Goal: Task Accomplishment & Management: Use online tool/utility

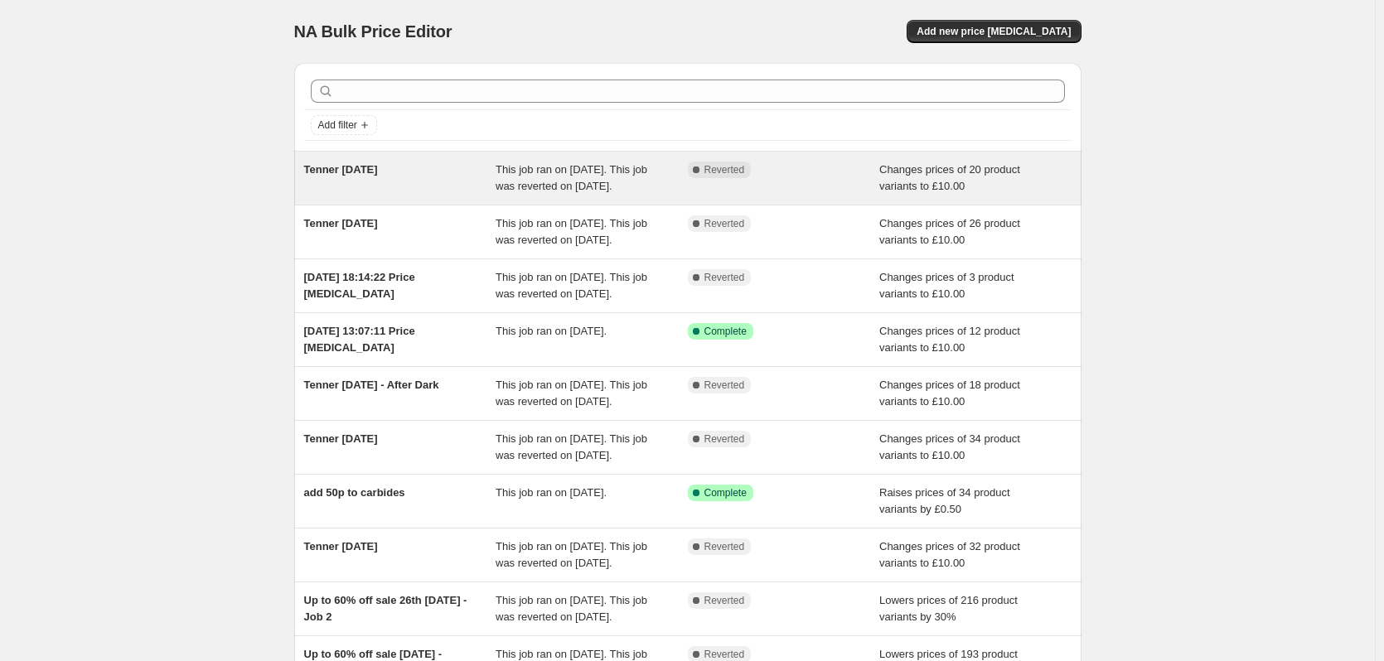
click at [382, 181] on div "Tenner [DATE]" at bounding box center [400, 178] width 192 height 33
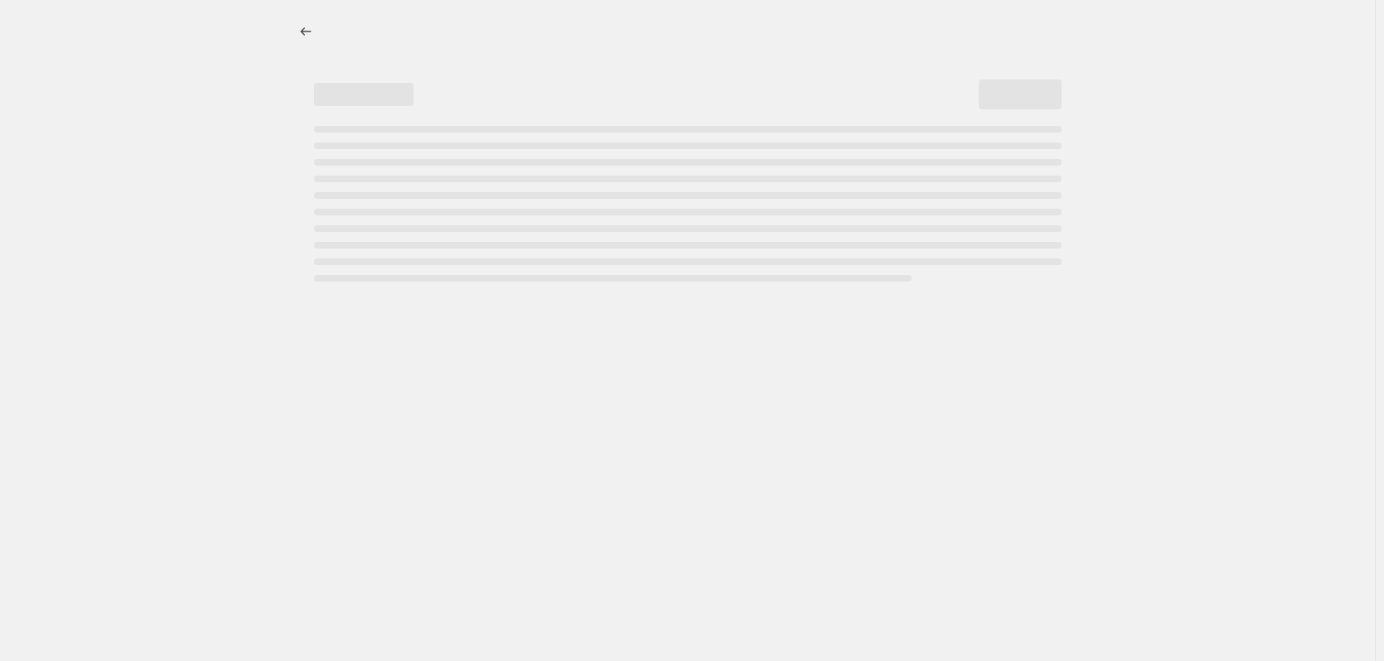
select select "no_change"
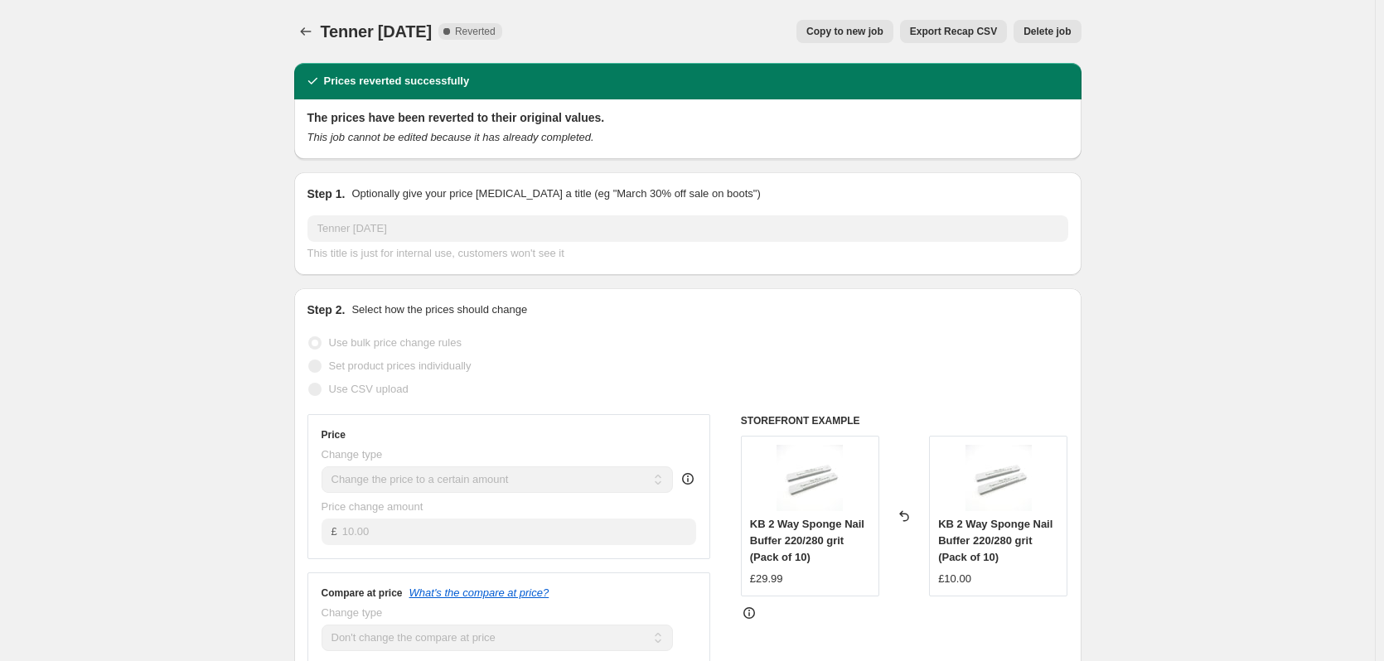
click at [883, 31] on span "Copy to new job" at bounding box center [844, 31] width 77 height 13
select select "no_change"
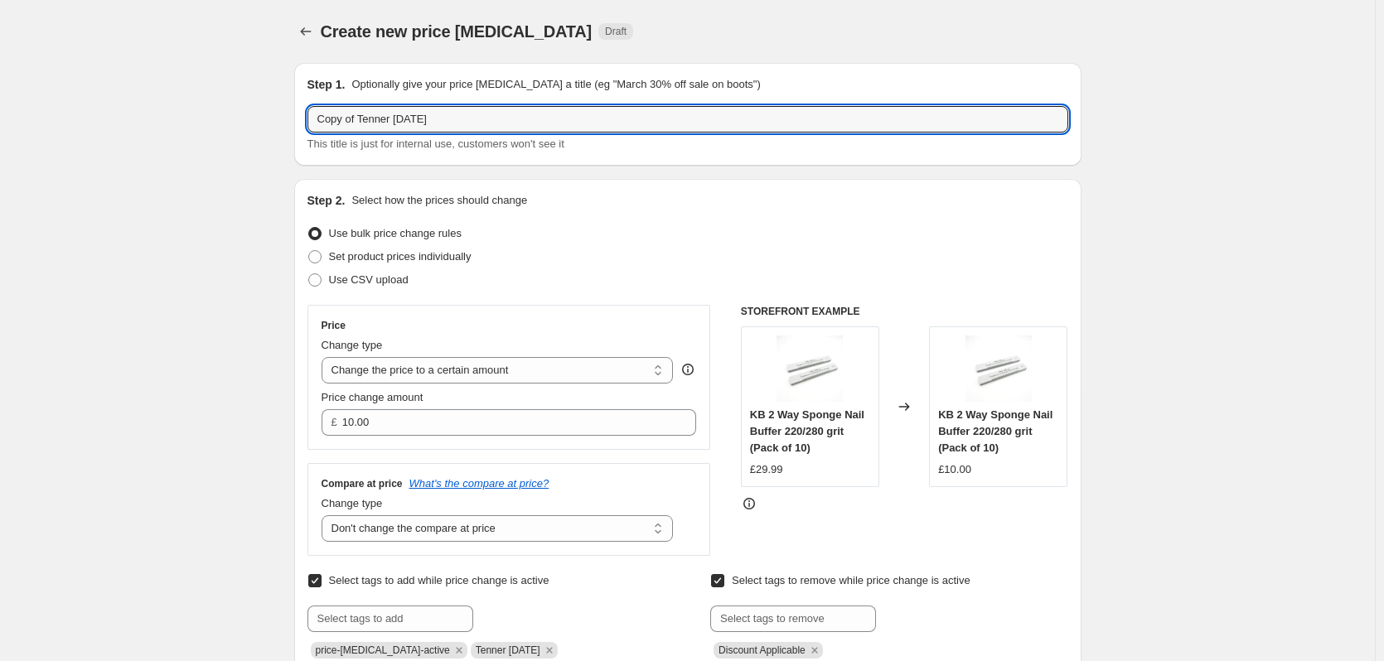
drag, startPoint x: 361, startPoint y: 122, endPoint x: 225, endPoint y: 109, distance: 137.3
click at [409, 123] on input "Tenner [DATE]" at bounding box center [687, 119] width 761 height 27
type input "Tenner [DATE]"
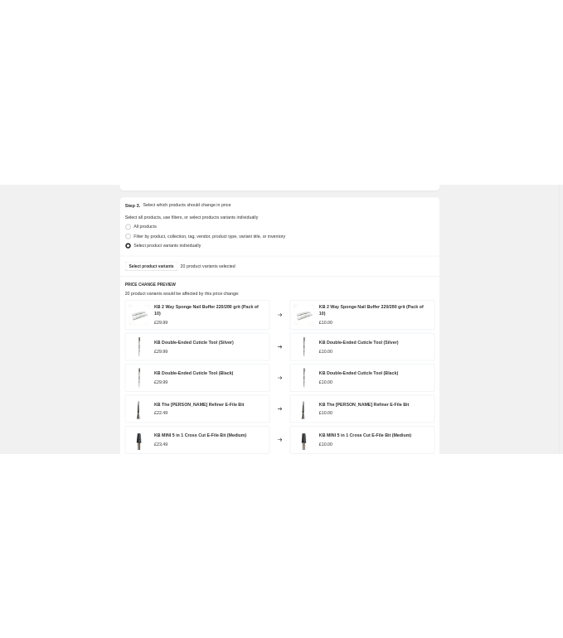
scroll to position [746, 0]
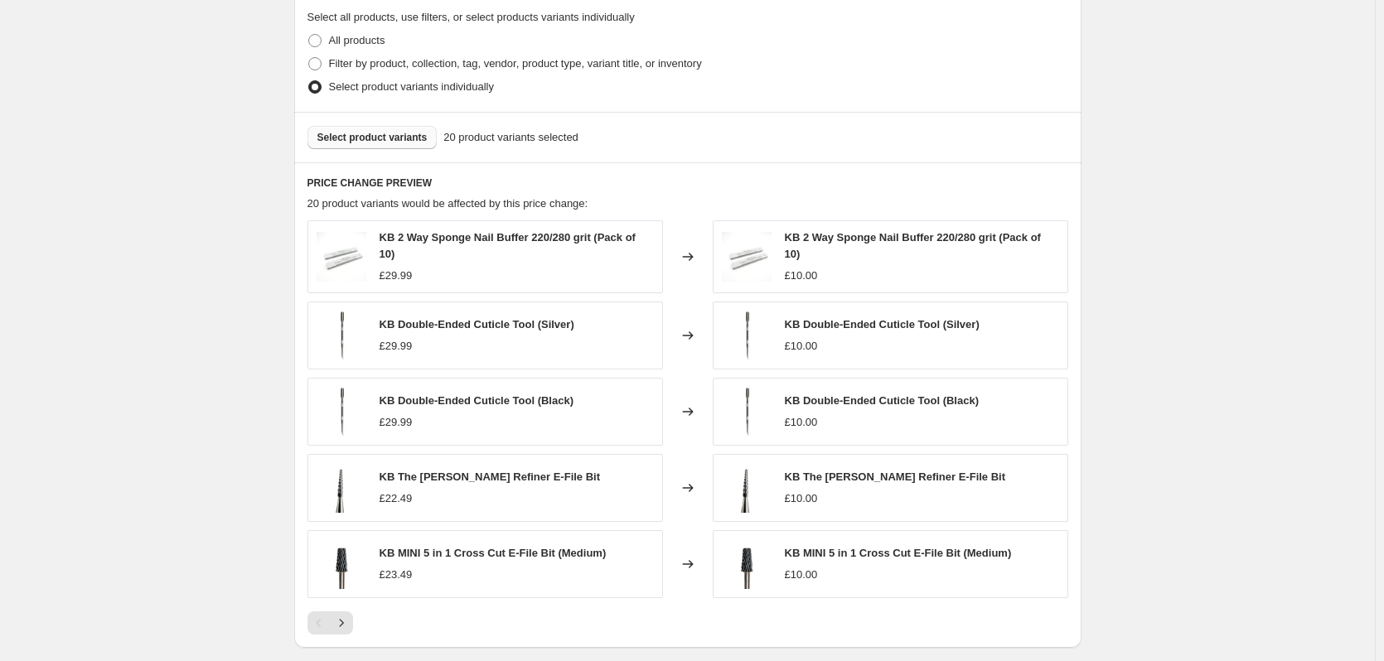
click at [425, 138] on button "Select product variants" at bounding box center [372, 137] width 130 height 23
click at [470, 184] on h6 "PRICE CHANGE PREVIEW" at bounding box center [687, 183] width 761 height 13
click at [398, 138] on span "Select product variants" at bounding box center [372, 137] width 110 height 13
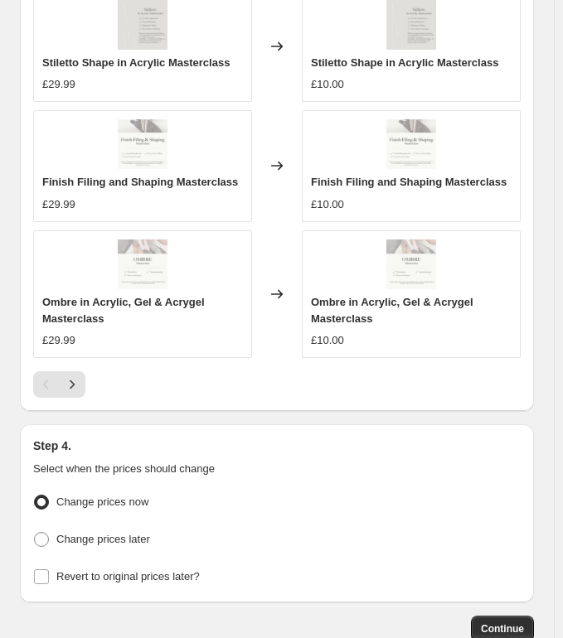
scroll to position [1657, 0]
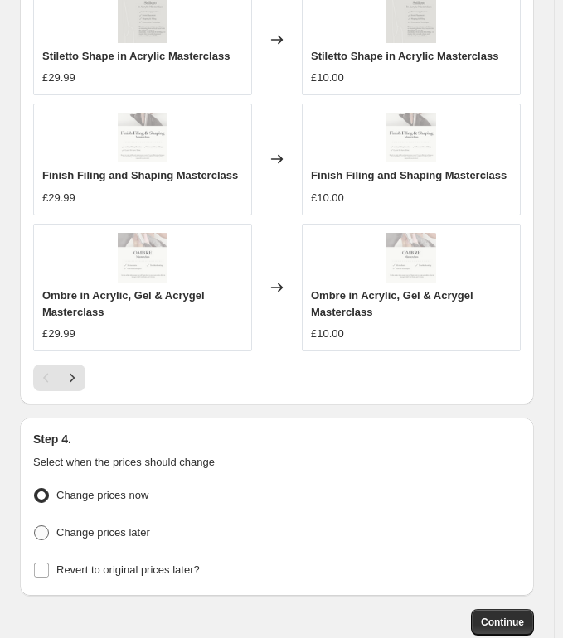
click at [81, 526] on span "Change prices later" at bounding box center [103, 532] width 94 height 12
click at [35, 525] on input "Change prices later" at bounding box center [34, 525] width 1 height 1
radio input "true"
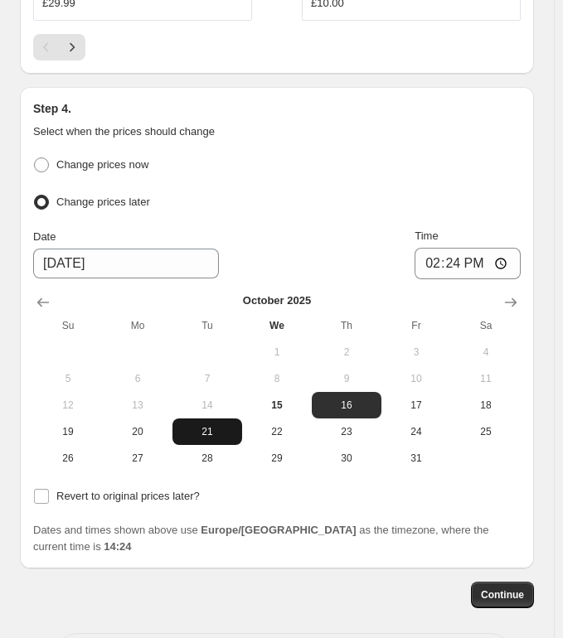
scroll to position [1989, 0]
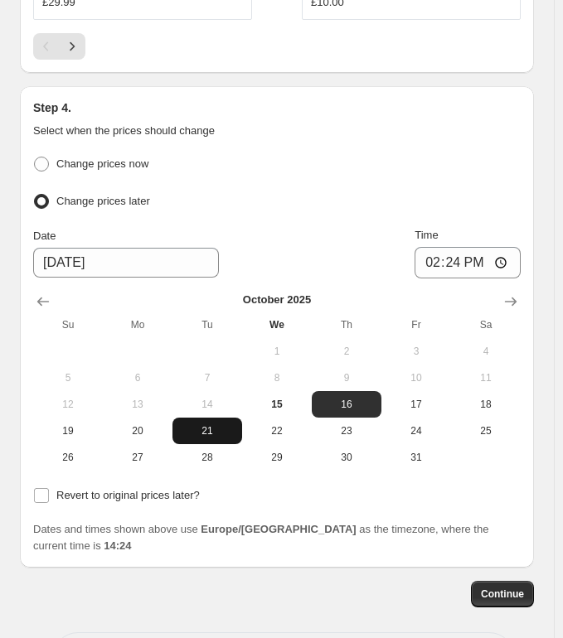
click at [215, 429] on span "21" at bounding box center [207, 430] width 56 height 13
type input "[DATE]"
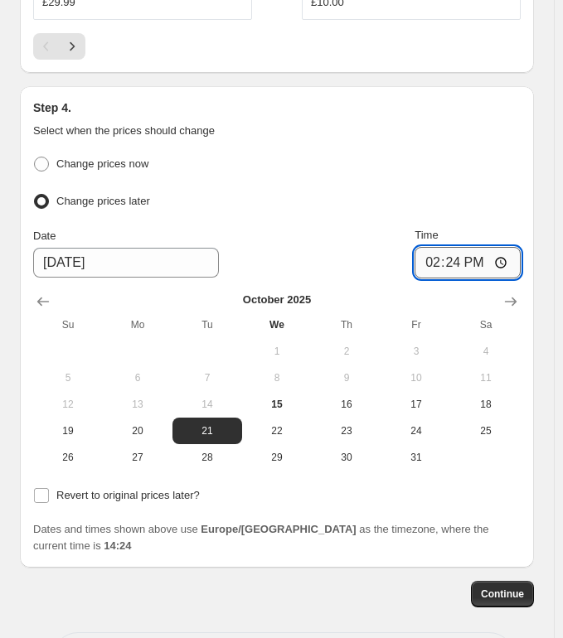
click at [469, 260] on input "14:24" at bounding box center [467, 262] width 106 height 31
type input "00:01"
click at [69, 489] on span "Revert to original prices later?" at bounding box center [127, 495] width 143 height 12
click at [49, 488] on input "Revert to original prices later?" at bounding box center [41, 495] width 15 height 15
checkbox input "true"
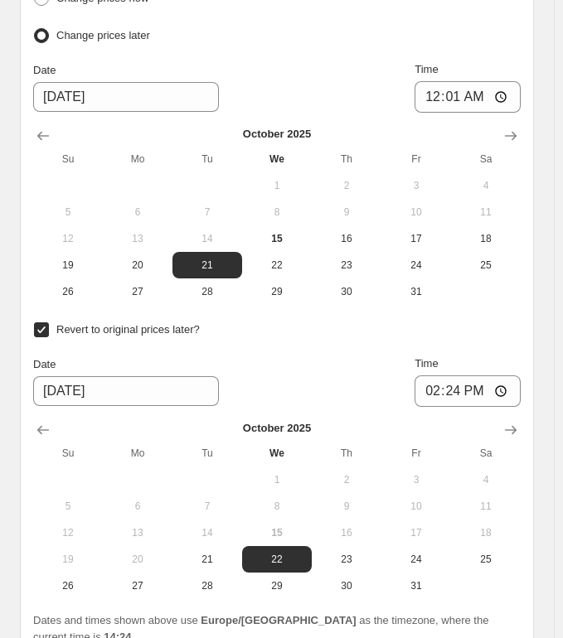
scroll to position [2237, 0]
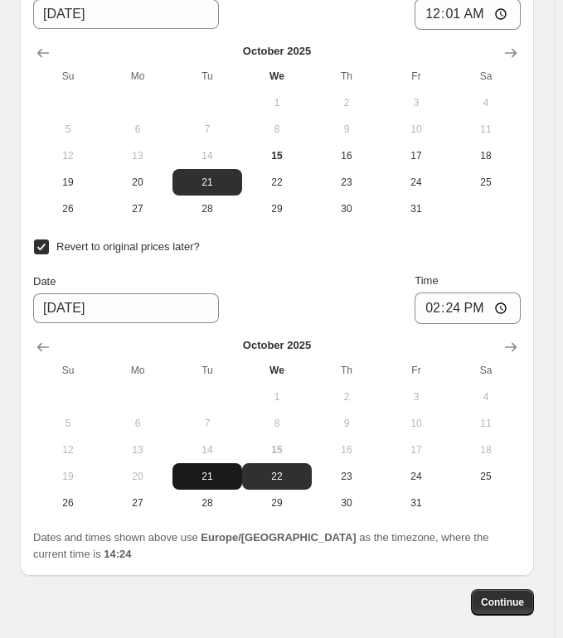
click at [209, 476] on button "21" at bounding box center [207, 476] width 70 height 27
type input "[DATE]"
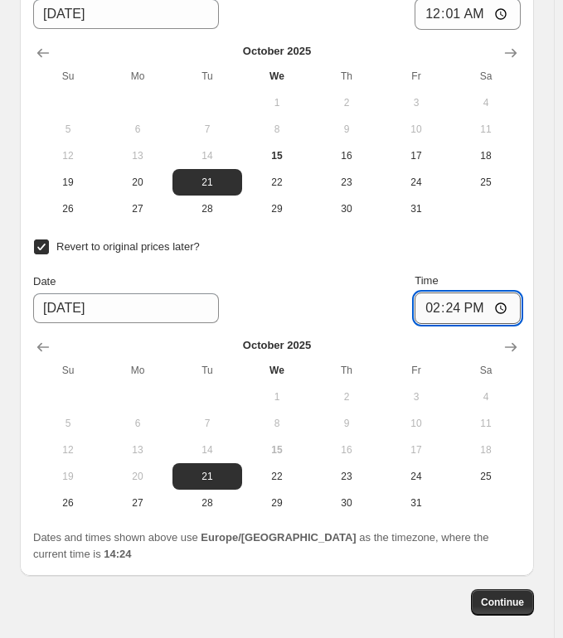
click at [471, 295] on input "14:24" at bounding box center [467, 308] width 106 height 31
type input "23:59"
click at [512, 596] on span "Continue" at bounding box center [502, 602] width 43 height 13
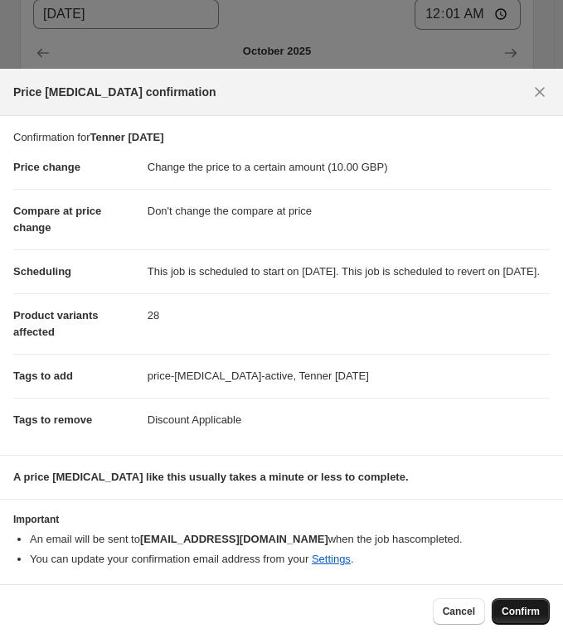
click at [514, 607] on span "Confirm" at bounding box center [520, 611] width 38 height 13
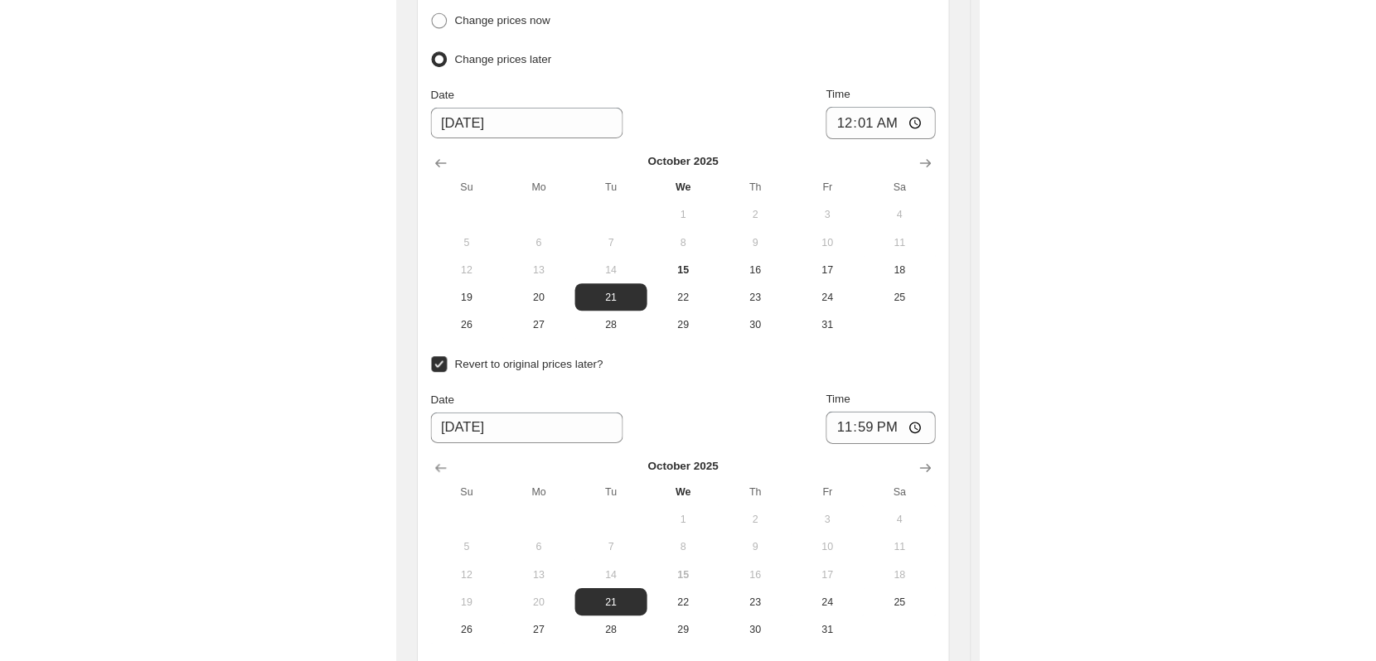
scroll to position [1370, 0]
